Goal: Task Accomplishment & Management: Complete application form

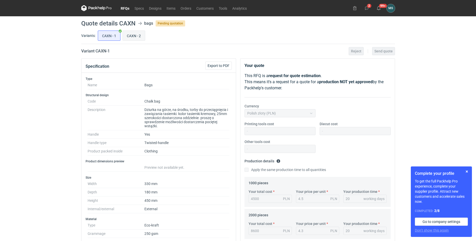
click at [132, 35] on input "CAXN - 2" at bounding box center [134, 36] width 22 height 10
radio input "true"
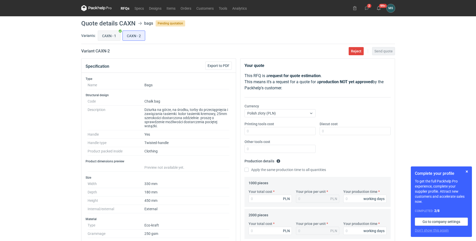
click at [114, 35] on input "CAXN - 1" at bounding box center [109, 36] width 22 height 10
radio input "true"
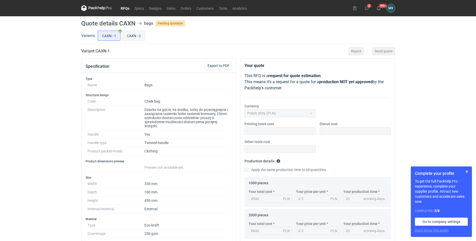
click at [135, 38] on input "CAXN - 2" at bounding box center [134, 36] width 22 height 10
radio input "true"
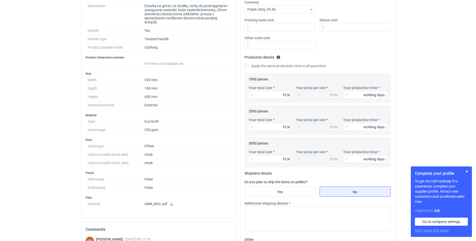
scroll to position [207, 0]
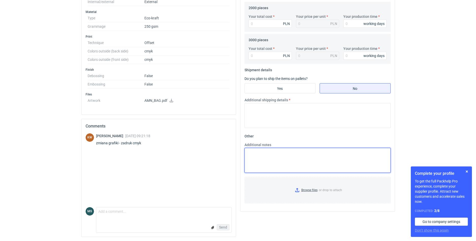
click at [268, 152] on textarea "Additional notes" at bounding box center [317, 160] width 146 height 25
paste textarea "T37 430x320x170 wys. szer. bok materiał kraft braz 170 g/m druk offset CMYK / n…"
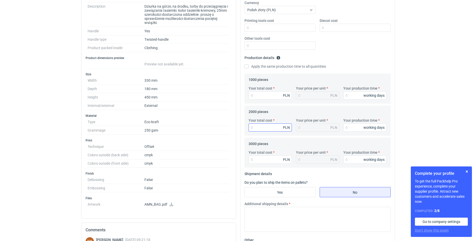
scroll to position [0, 0]
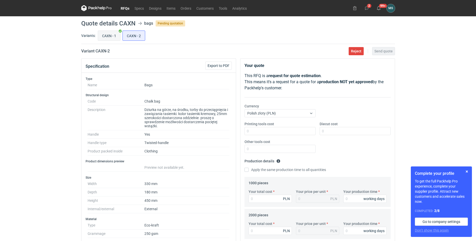
type textarea "T37 430x320x170 wys. szer. bok materiał kraft braz 170 g/m druk offset CMYK / n…"
click at [115, 35] on input "CAXN - 1" at bounding box center [109, 36] width 22 height 10
radio input "true"
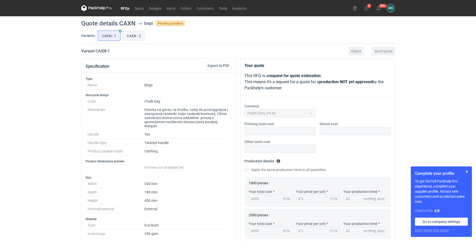
click at [133, 35] on input "CAXN - 2" at bounding box center [134, 36] width 22 height 10
radio input "true"
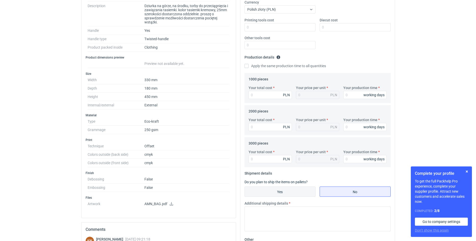
scroll to position [207, 0]
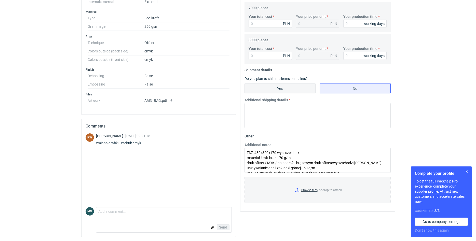
click at [268, 91] on input "Yes" at bounding box center [280, 89] width 71 height 10
radio input "true"
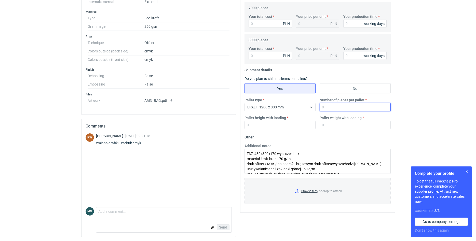
click at [356, 105] on input "Number of pieces per pallet" at bounding box center [355, 107] width 71 height 8
type input "1500"
type input "200"
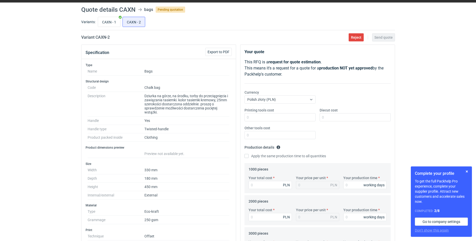
scroll to position [0, 0]
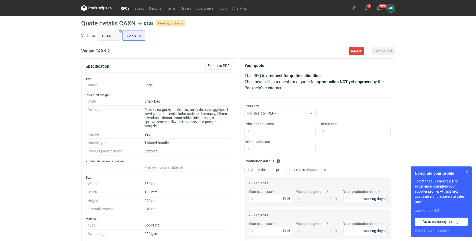
type input "350"
click at [107, 35] on input "CAXN - 1" at bounding box center [109, 36] width 22 height 10
radio input "true"
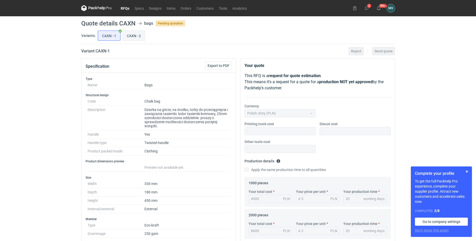
click at [132, 36] on input "CAXN - 2" at bounding box center [134, 36] width 22 height 10
radio input "true"
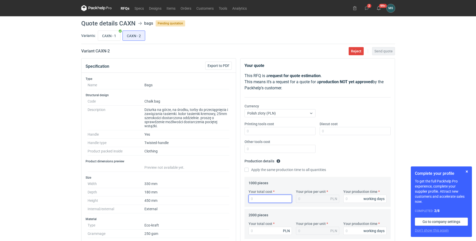
click at [269, 201] on input "Your total cost" at bounding box center [270, 199] width 43 height 8
type input "47"
type input "0.05"
type input "4750"
type input "4.75"
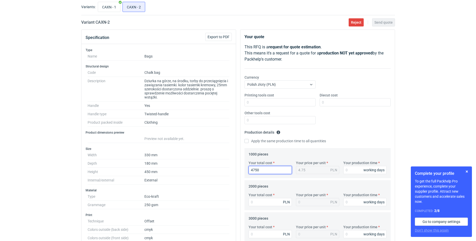
scroll to position [52, 0]
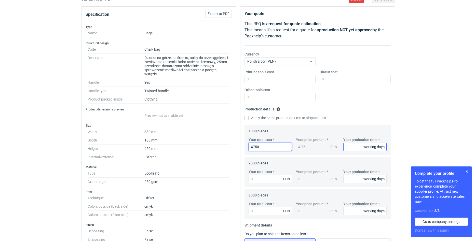
type input "4750"
click at [344, 145] on input "Your production time" at bounding box center [364, 147] width 43 height 8
type input "20"
click at [248, 118] on input "Apply the same production time to all quantities" at bounding box center [246, 118] width 4 height 4
checkbox input "true"
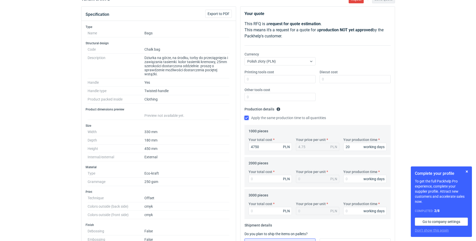
type input "20"
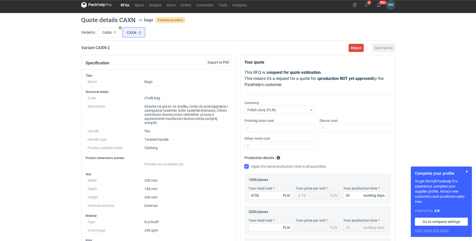
scroll to position [0, 0]
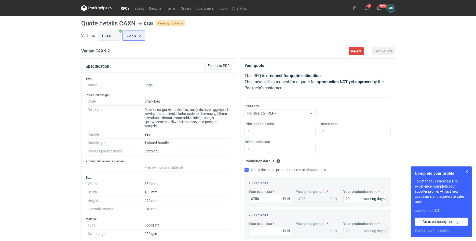
click at [101, 36] on input "CAXN - 1" at bounding box center [109, 36] width 22 height 10
radio input "true"
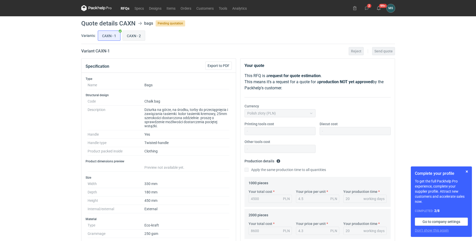
click at [137, 35] on input "CAXN - 2" at bounding box center [134, 36] width 22 height 10
radio input "true"
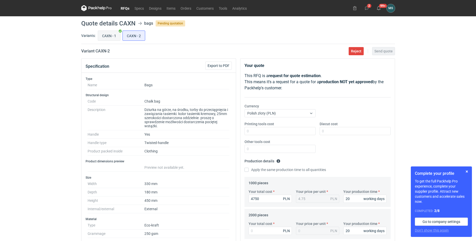
click at [115, 39] on input "CAXN - 1" at bounding box center [109, 36] width 22 height 10
radio input "true"
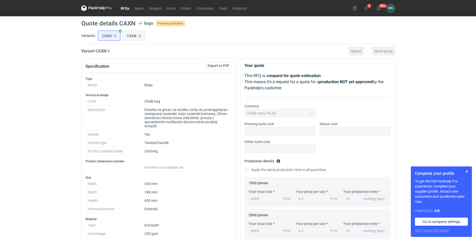
click at [134, 38] on input "CAXN - 2" at bounding box center [134, 36] width 22 height 10
radio input "true"
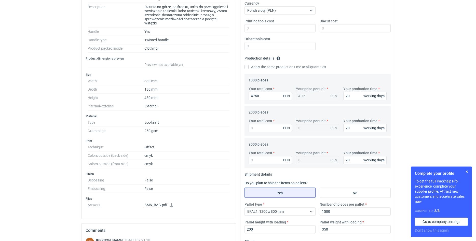
scroll to position [104, 0]
click at [255, 129] on input "Your total cost" at bounding box center [270, 127] width 43 height 8
type input "9100"
type input "4.55"
type input "9100"
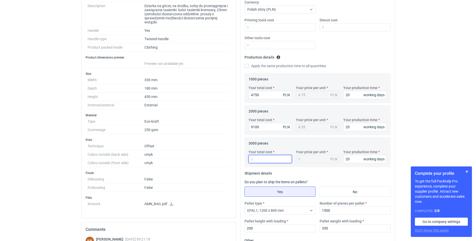
click at [259, 160] on input "Your total cost" at bounding box center [270, 159] width 43 height 8
type input "13350"
type input "4.45"
type input "13350"
click at [430, 137] on html "RFQs Specs Designs Items Orders Customers Tools Analytics 2 99+ [PERSON_NAME] […" at bounding box center [238, 16] width 476 height 241
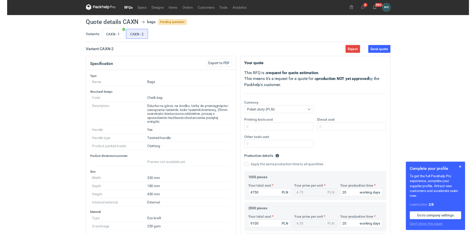
scroll to position [0, 0]
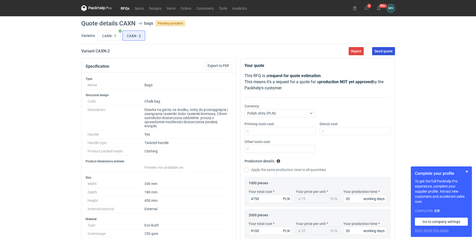
click at [383, 51] on span "Send quote" at bounding box center [383, 51] width 18 height 4
